Goal: Task Accomplishment & Management: Manage account settings

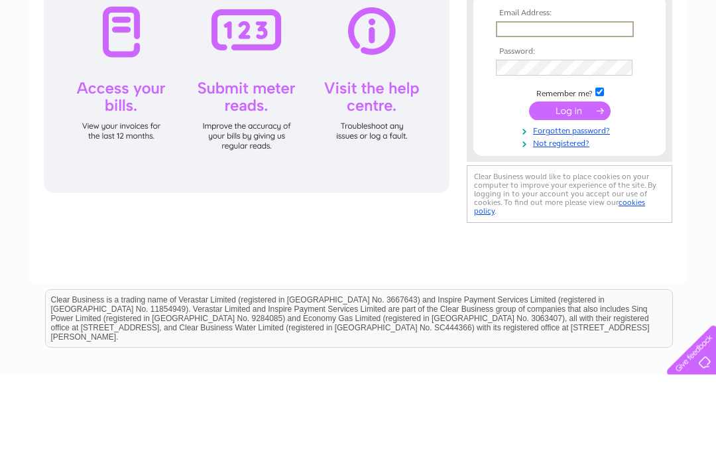
type input "[EMAIL_ADDRESS][DOMAIN_NAME]"
click at [570, 206] on input "submit" at bounding box center [570, 203] width 82 height 19
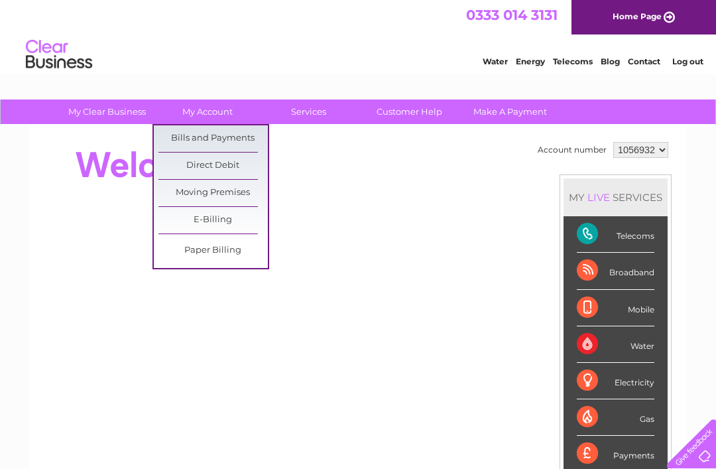
click at [229, 246] on link "Paper Billing" at bounding box center [213, 250] width 109 height 27
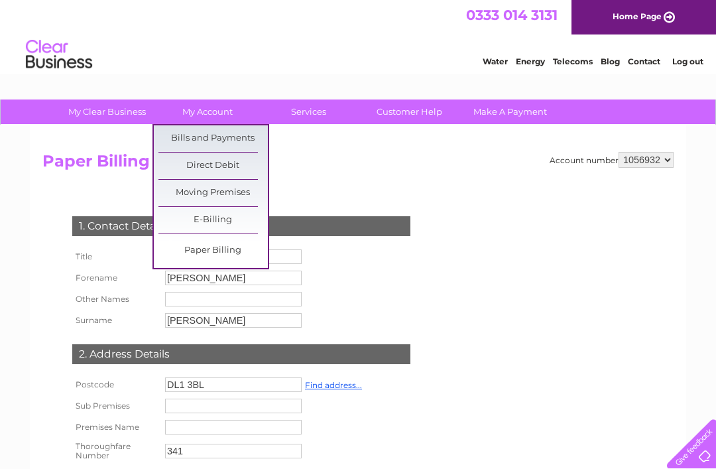
click at [226, 220] on link "E-Billing" at bounding box center [213, 220] width 109 height 27
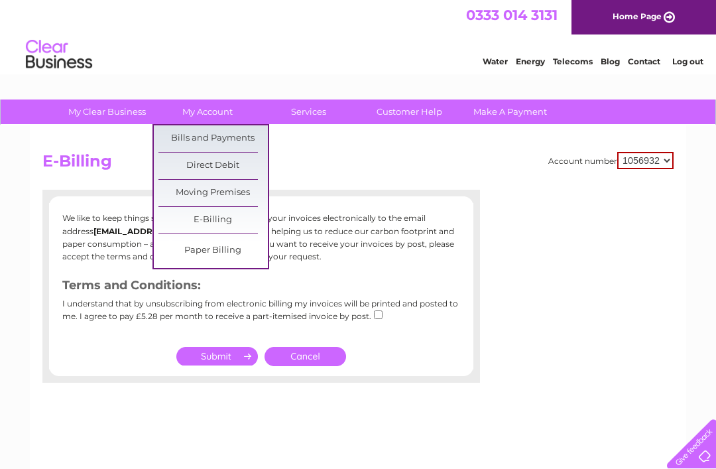
click at [182, 135] on link "Bills and Payments" at bounding box center [213, 138] width 109 height 27
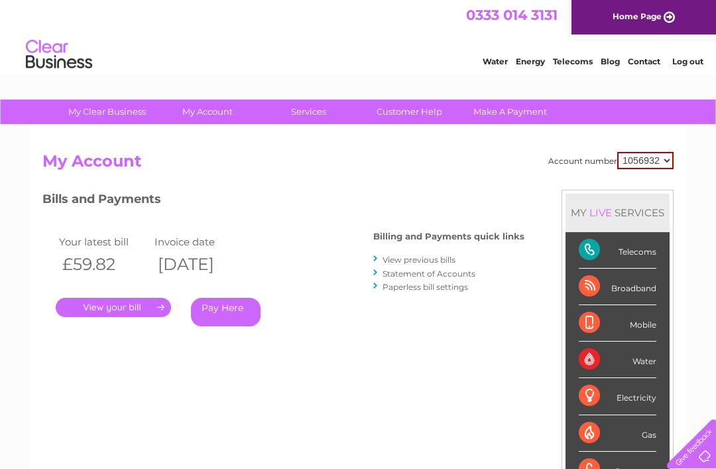
click at [115, 302] on link "." at bounding box center [113, 307] width 115 height 19
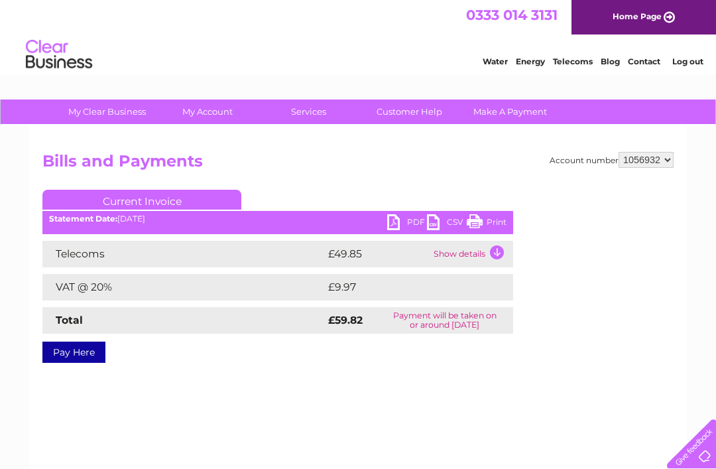
click at [488, 222] on link "Print" at bounding box center [487, 223] width 40 height 19
